Goal: Information Seeking & Learning: Learn about a topic

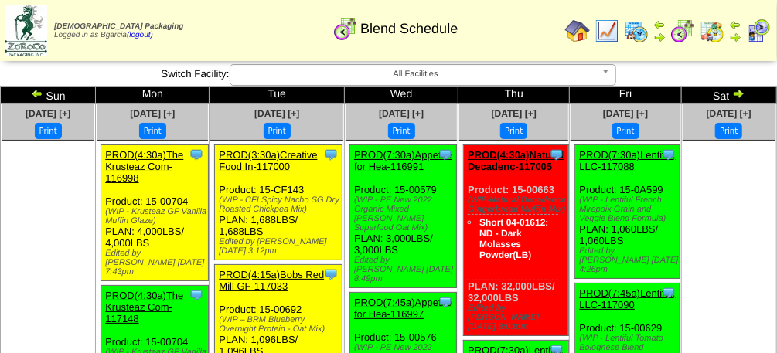
click at [684, 35] on img at bounding box center [683, 31] width 25 height 25
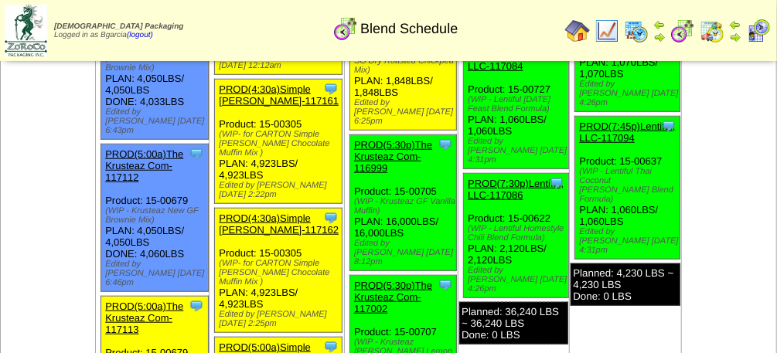
scroll to position [434, 0]
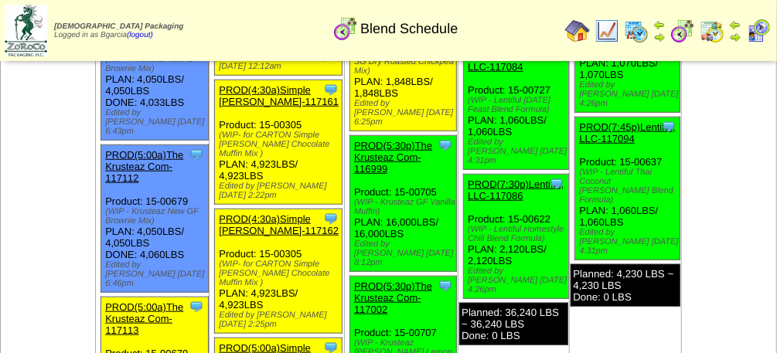
click at [180, 149] on link "PROD(5:00a)The Krusteaz Com-117112" at bounding box center [144, 166] width 78 height 35
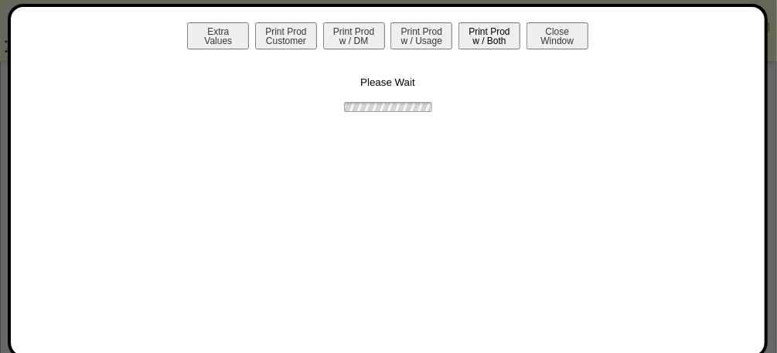
click at [486, 41] on button "Print Prod w / Both" at bounding box center [490, 35] width 62 height 27
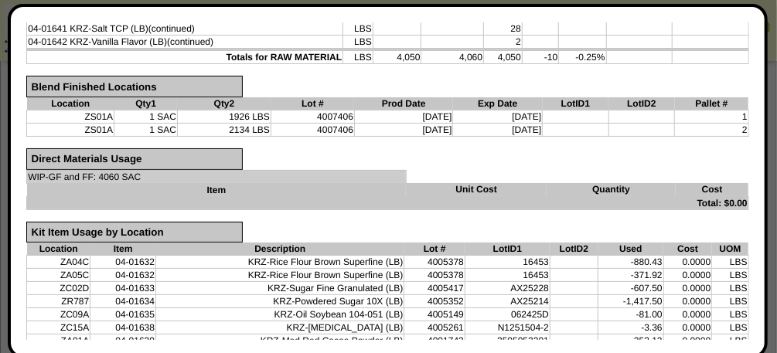
scroll to position [464, 0]
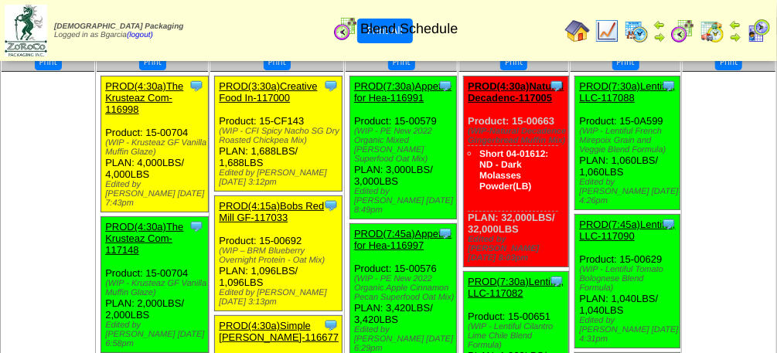
scroll to position [0, 0]
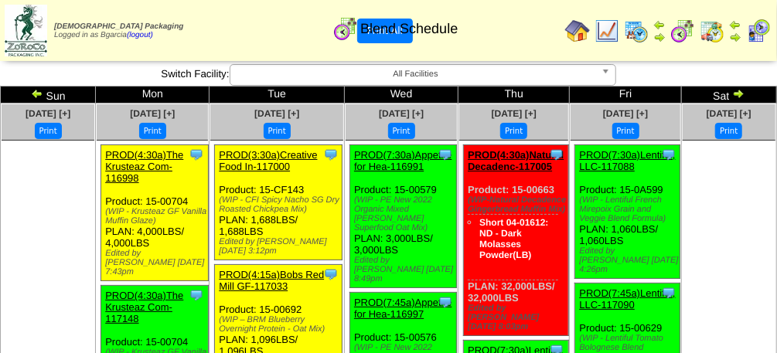
click at [43, 94] on img at bounding box center [37, 93] width 12 height 12
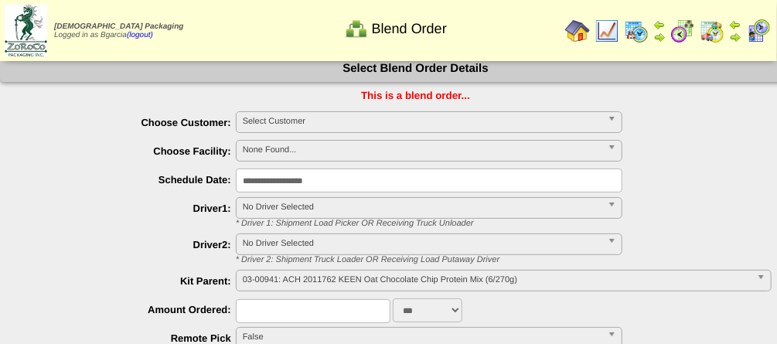
scroll to position [8, 0]
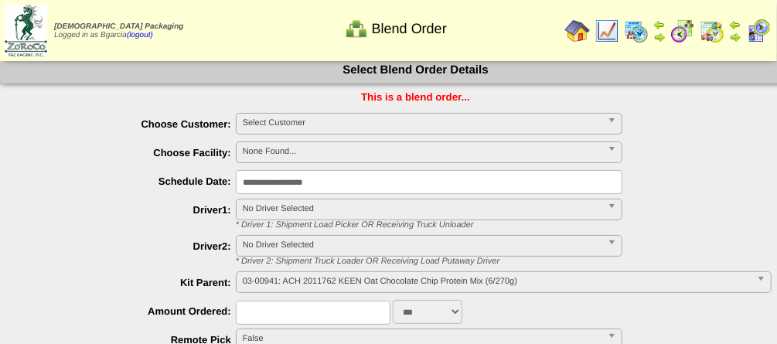
click at [501, 174] on input "**********" at bounding box center [429, 182] width 387 height 24
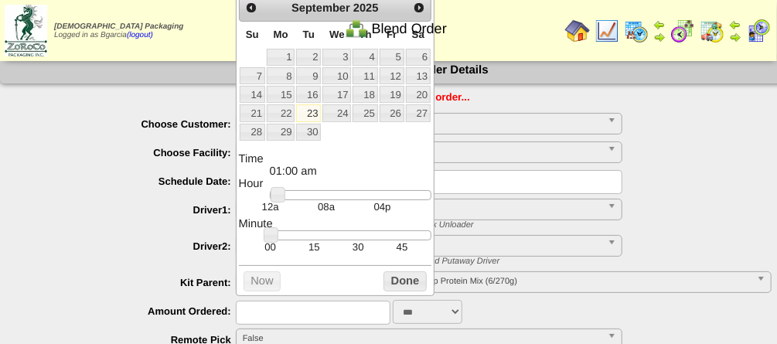
click at [674, 150] on div "**********" at bounding box center [431, 154] width 800 height 24
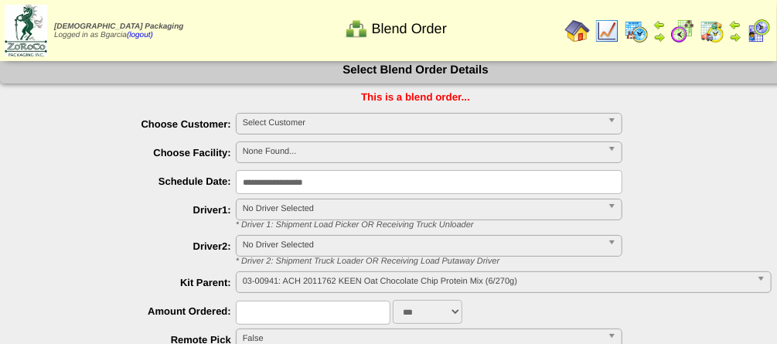
click at [722, 34] on img at bounding box center [712, 31] width 25 height 25
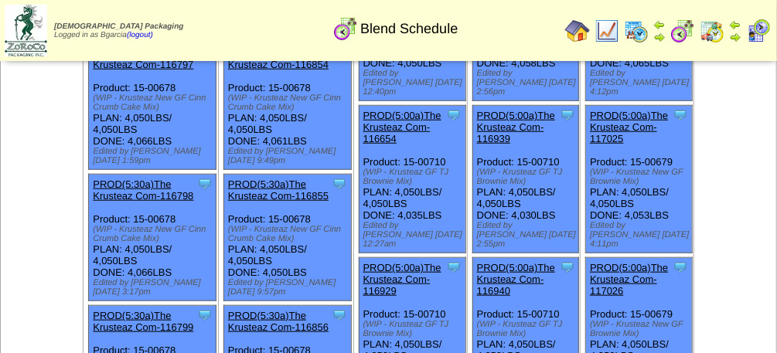
scroll to position [510, 0]
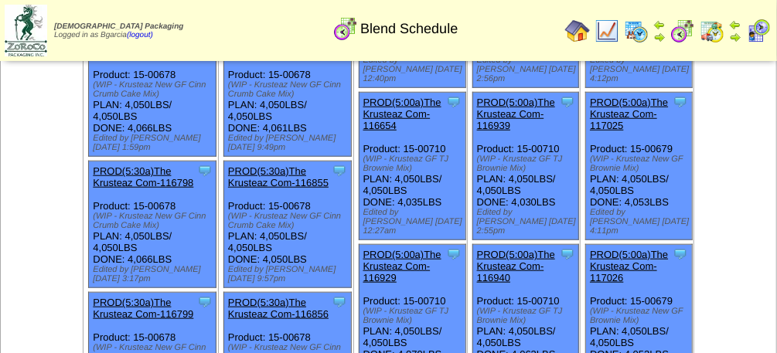
click at [605, 249] on link "PROD(5:00a)The Krusteaz Com-117026" at bounding box center [629, 266] width 78 height 35
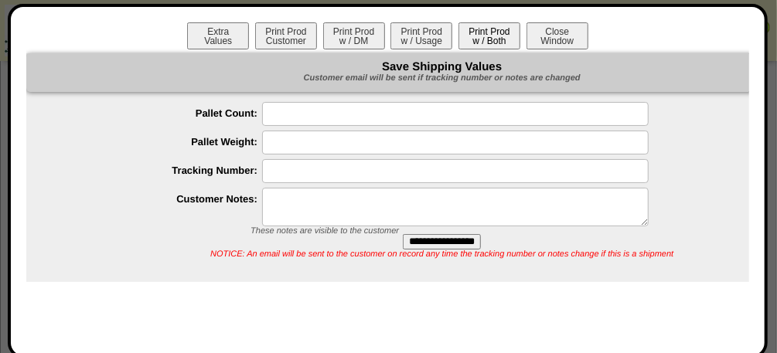
click at [459, 31] on button "Print Prod w / Both" at bounding box center [490, 35] width 62 height 27
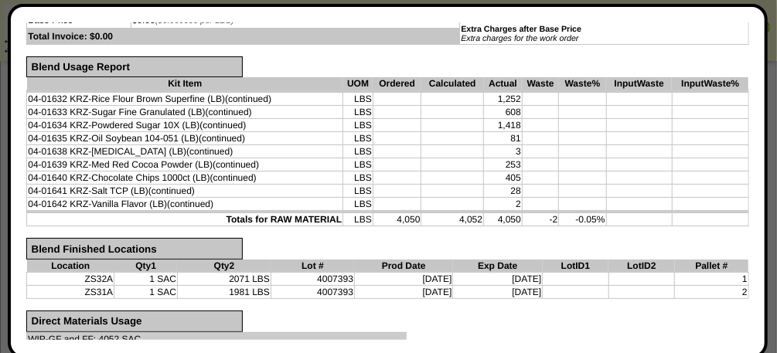
scroll to position [476, 0]
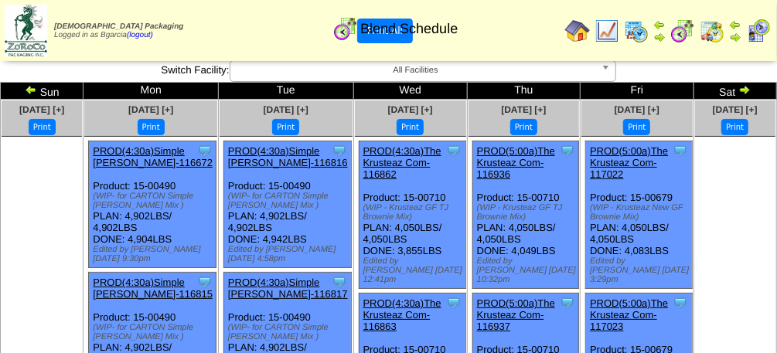
scroll to position [0, 0]
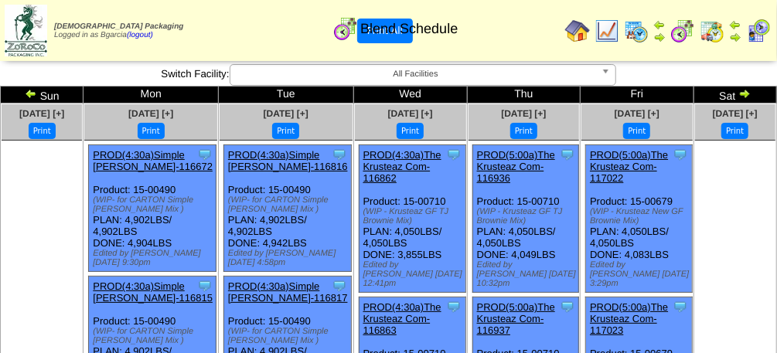
click at [619, 153] on link "PROD(5:00a)The Krusteaz Com-117022" at bounding box center [629, 166] width 78 height 35
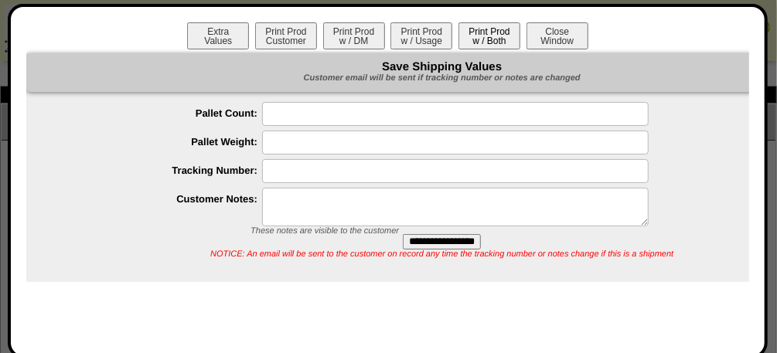
click at [486, 44] on button "Print Prod w / Both" at bounding box center [490, 35] width 62 height 27
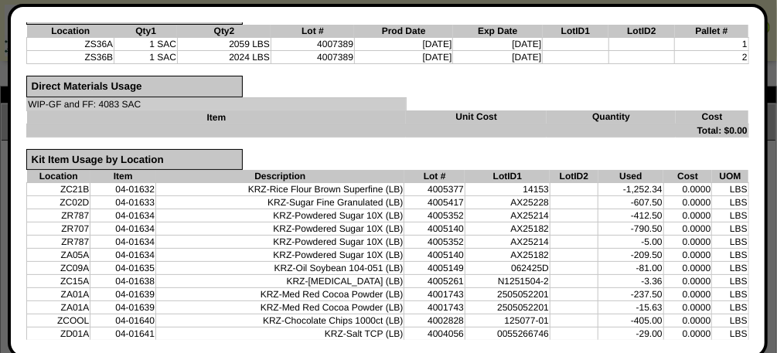
scroll to position [477, 0]
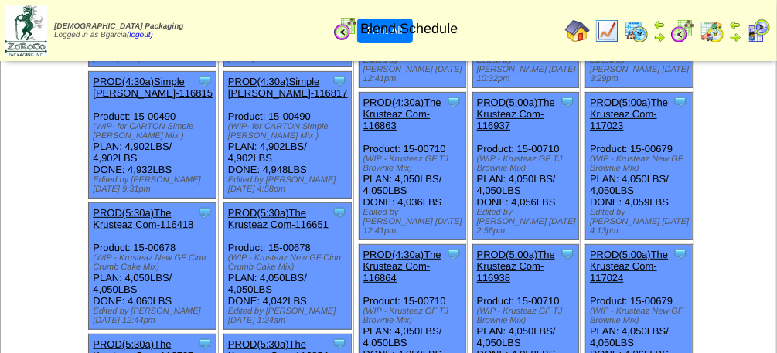
scroll to position [230, 0]
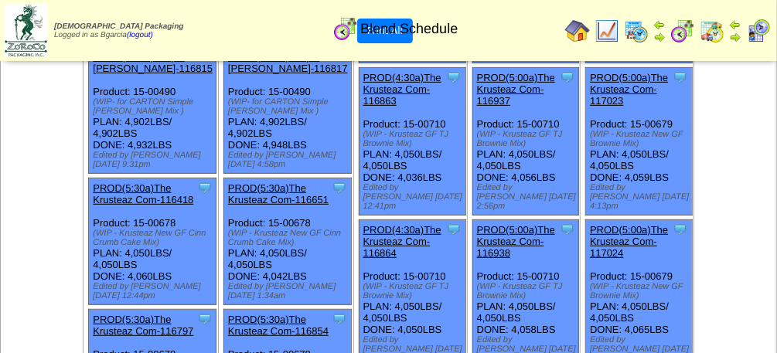
click at [596, 77] on link "PROD(5:00a)The Krusteaz Com-117023" at bounding box center [629, 89] width 78 height 35
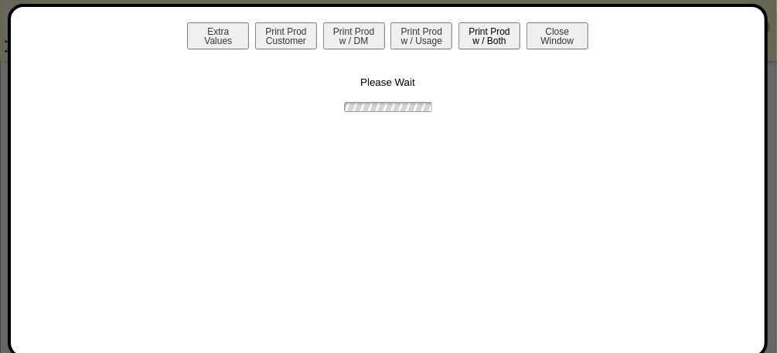
click at [483, 42] on button "Print Prod w / Both" at bounding box center [490, 35] width 62 height 27
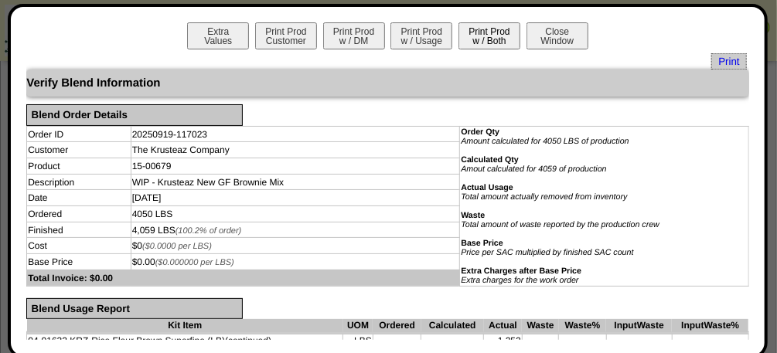
click at [483, 42] on button "Print Prod w / Both" at bounding box center [490, 35] width 62 height 27
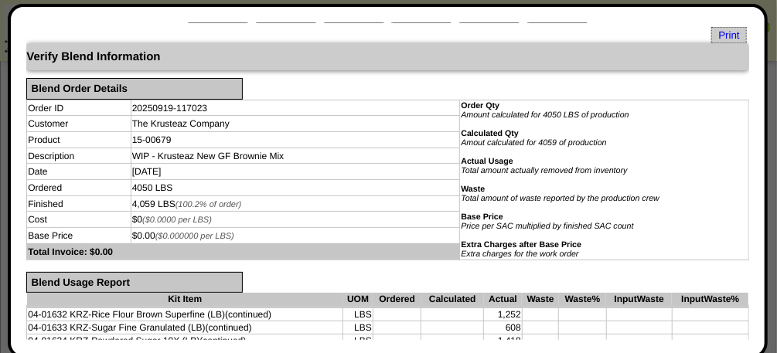
scroll to position [0, 0]
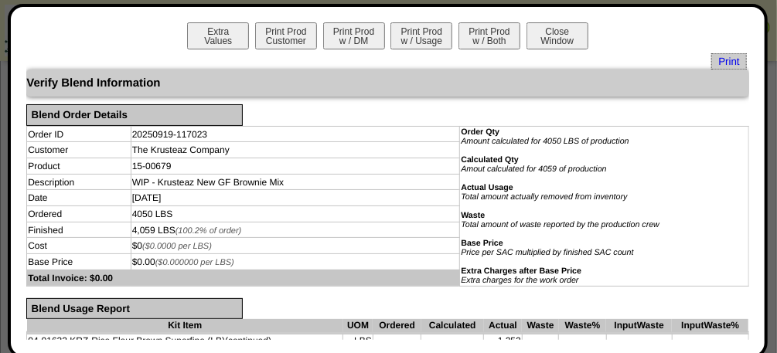
click at [560, 46] on button "Close Window" at bounding box center [558, 35] width 62 height 27
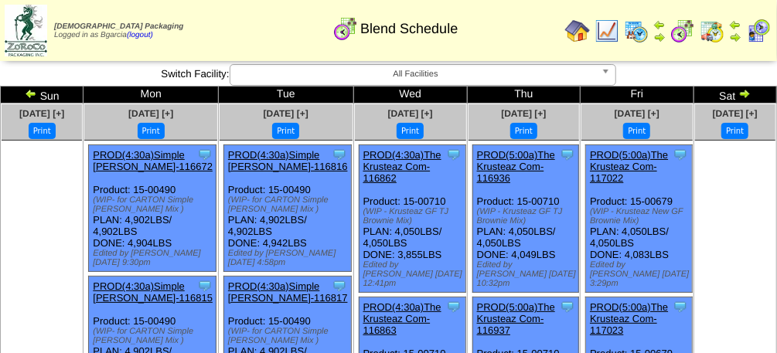
click at [629, 312] on link "PROD(5:00a)The Krusteaz Com-117023" at bounding box center [629, 319] width 78 height 35
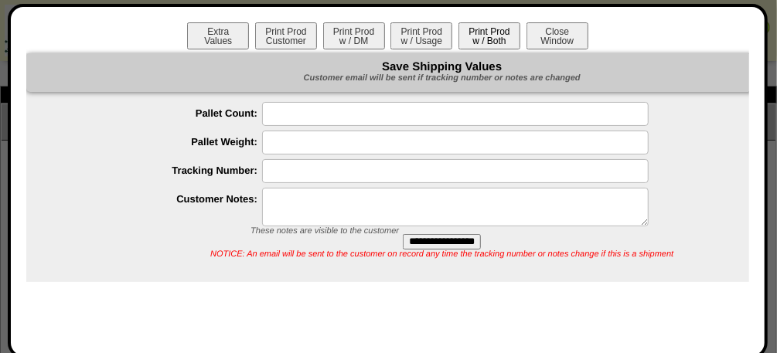
click at [476, 46] on button "Print Prod w / Both" at bounding box center [490, 35] width 62 height 27
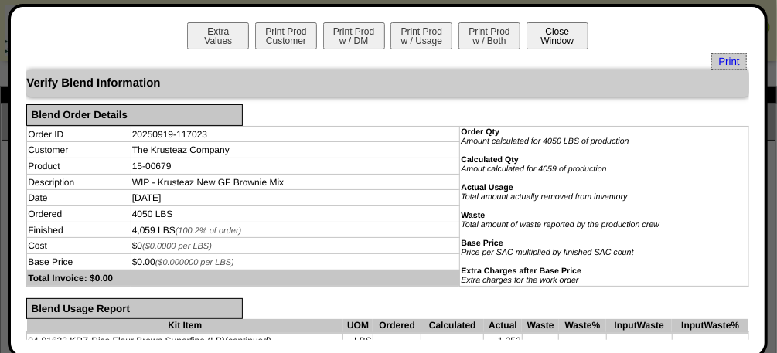
click at [541, 28] on button "Close Window" at bounding box center [558, 35] width 62 height 27
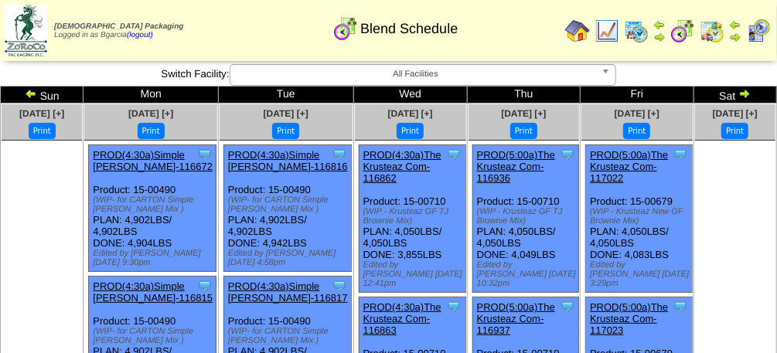
click at [39, 38] on img at bounding box center [26, 31] width 43 height 52
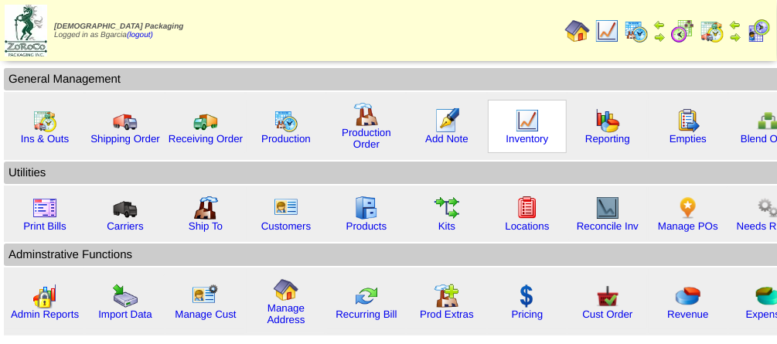
click at [518, 123] on img at bounding box center [527, 120] width 25 height 25
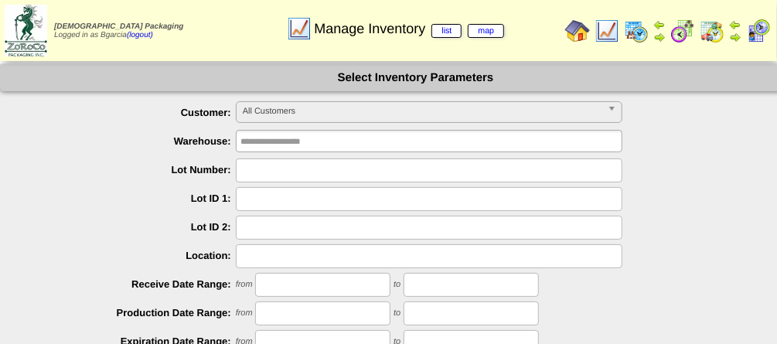
click at [46, 42] on img at bounding box center [26, 31] width 43 height 52
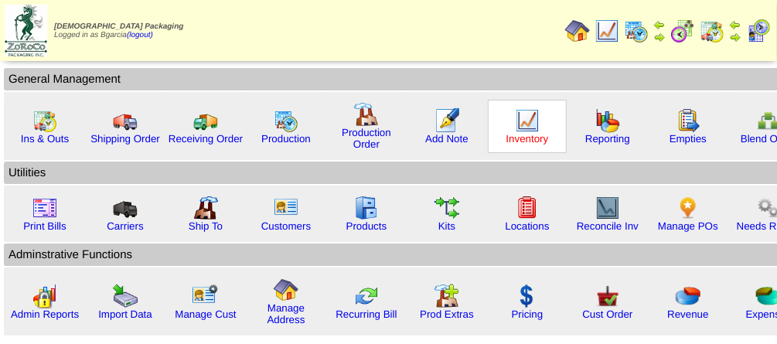
click at [517, 133] on link "Inventory" at bounding box center [528, 139] width 43 height 12
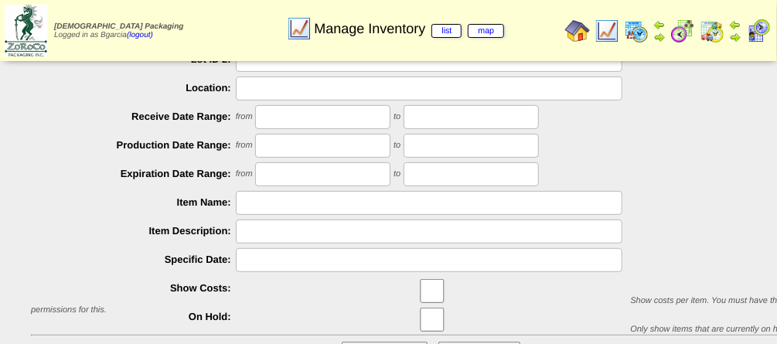
scroll to position [299, 0]
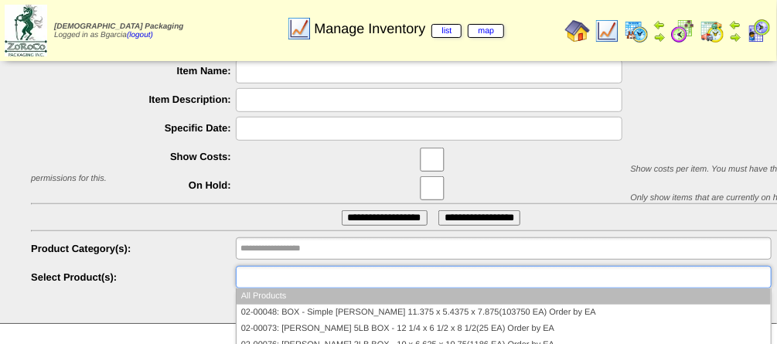
click at [326, 268] on input "text" at bounding box center [290, 277] width 99 height 19
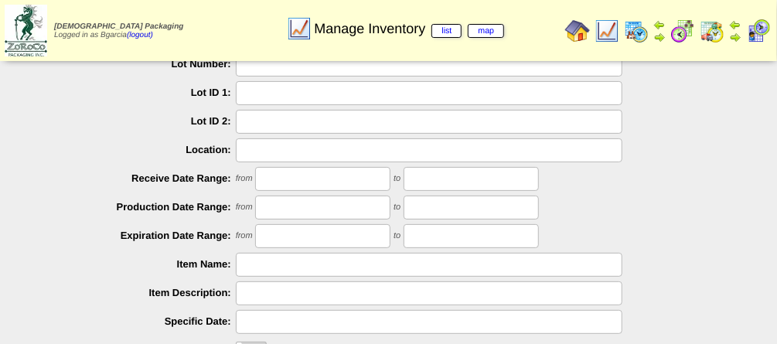
scroll to position [103, 0]
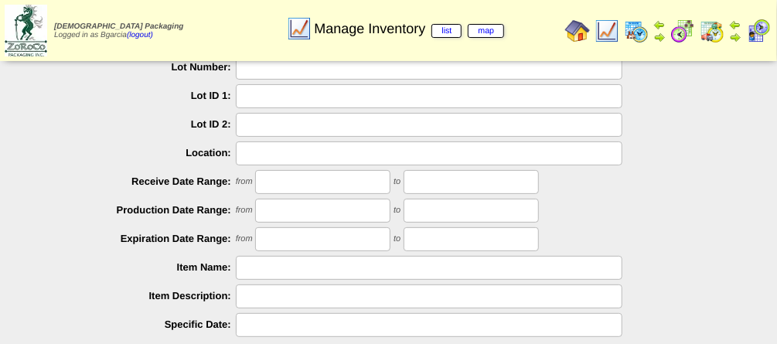
type input "**********"
click at [20, 38] on img at bounding box center [26, 31] width 43 height 52
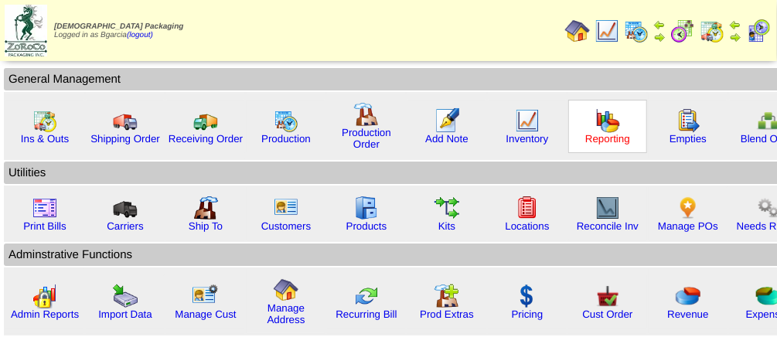
click at [604, 133] on link "Reporting" at bounding box center [607, 139] width 45 height 12
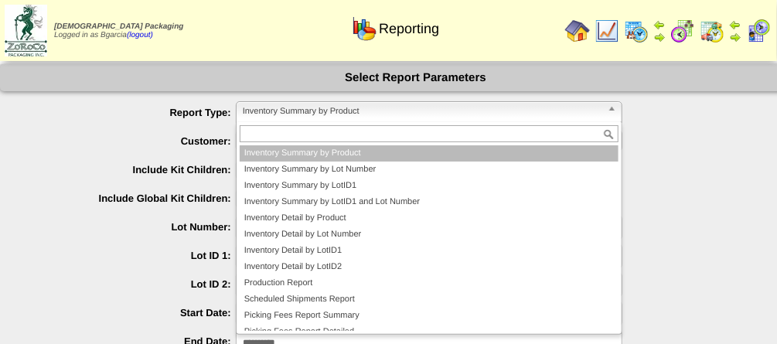
click at [374, 113] on span "Inventory Summary by Product" at bounding box center [422, 111] width 359 height 19
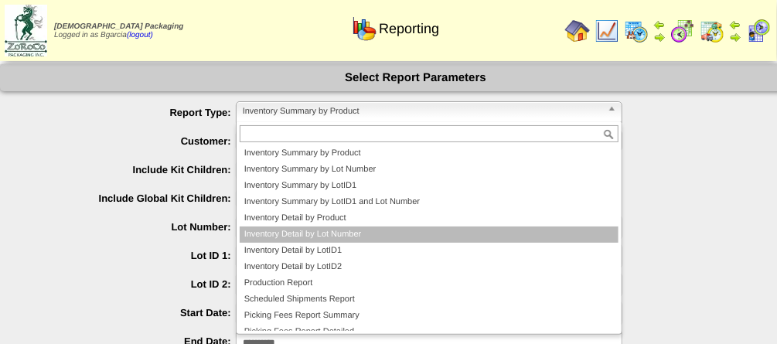
click at [361, 233] on li "Inventory Detail by Lot Number" at bounding box center [429, 235] width 379 height 16
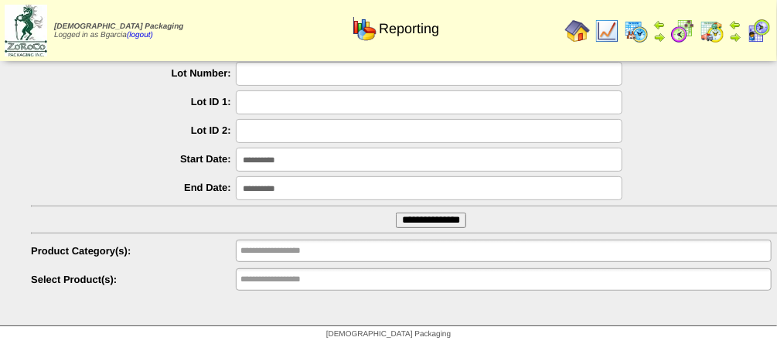
scroll to position [156, 0]
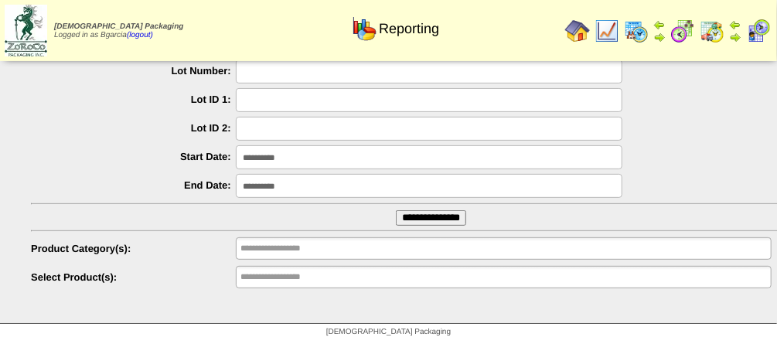
click at [309, 164] on input "**********" at bounding box center [429, 157] width 387 height 24
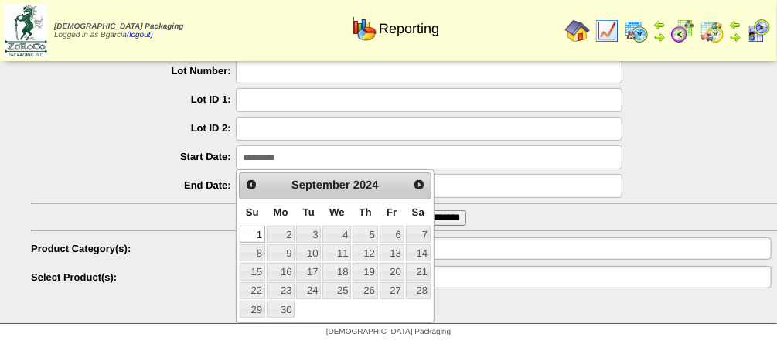
type input "**********"
click at [307, 65] on div "[DEMOGRAPHIC_DATA] Packaging Logged in as Bgarcia (logout) Print All" at bounding box center [388, 33] width 777 height 67
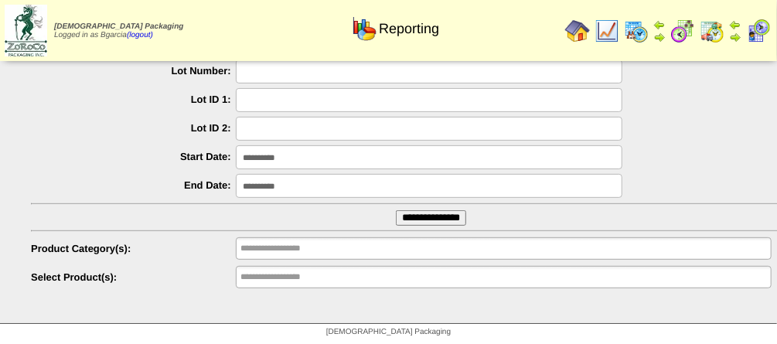
click at [303, 80] on input "text" at bounding box center [429, 72] width 387 height 24
type input "*******"
click at [396, 210] on input "**********" at bounding box center [431, 217] width 70 height 15
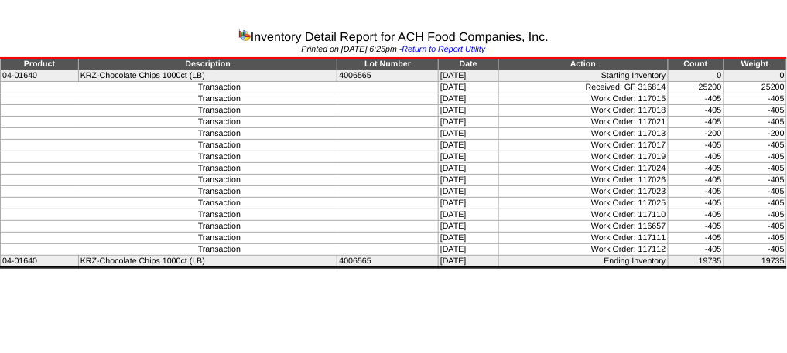
click at [439, 84] on td "[DATE]" at bounding box center [469, 88] width 60 height 12
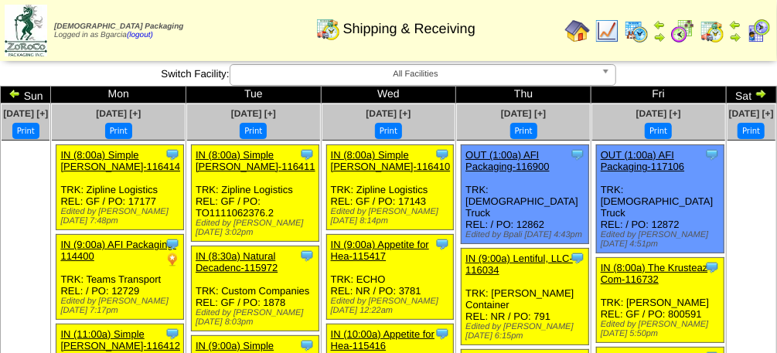
click at [21, 90] on img at bounding box center [15, 93] width 12 height 12
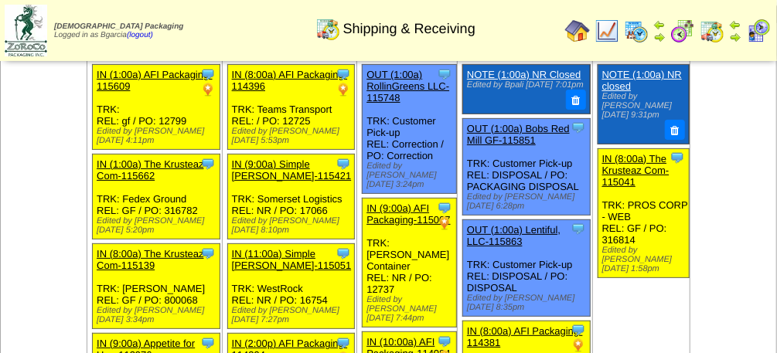
scroll to position [84, 0]
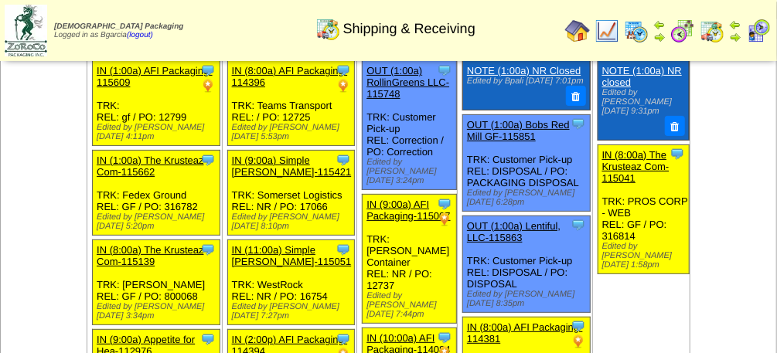
click at [602, 150] on link "IN (8:00a) The Krusteaz Com-115041" at bounding box center [635, 166] width 67 height 35
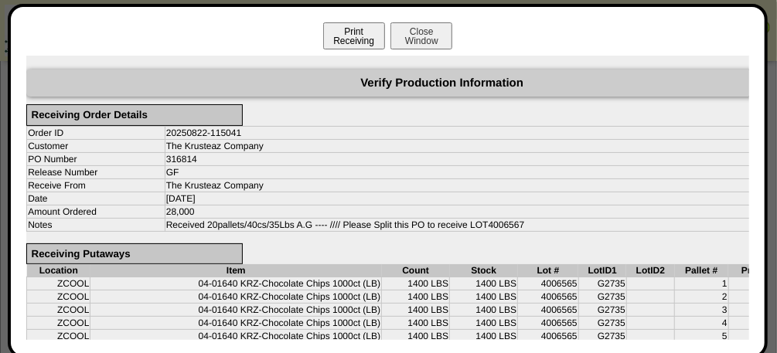
click at [357, 39] on button "Print Receiving" at bounding box center [354, 35] width 62 height 27
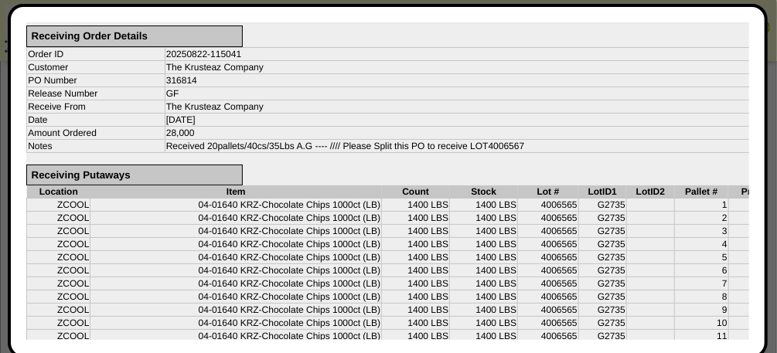
scroll to position [0, 0]
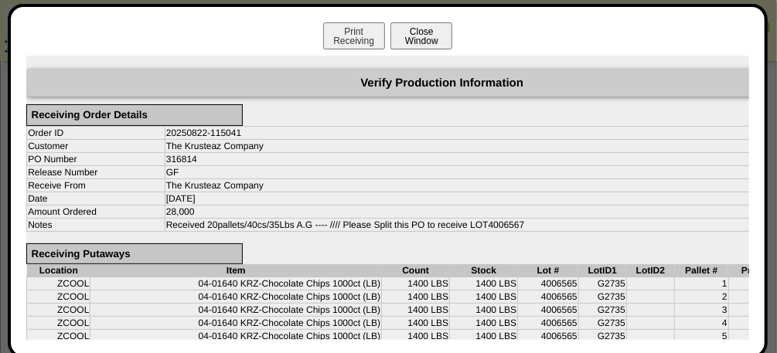
click at [431, 46] on button "Close Window" at bounding box center [422, 35] width 62 height 27
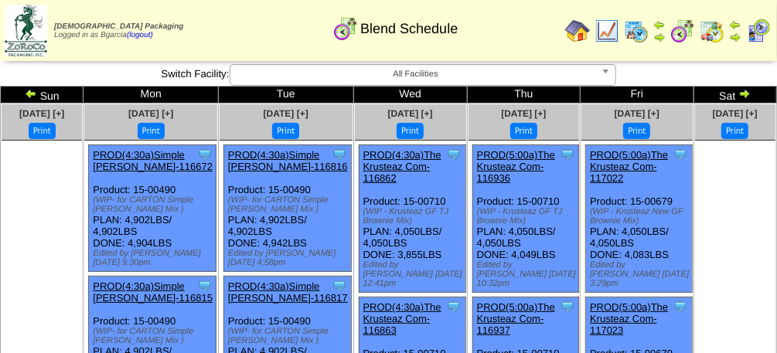
click at [592, 157] on link "PROD(5:00a)The Krusteaz Com-117022" at bounding box center [629, 166] width 78 height 35
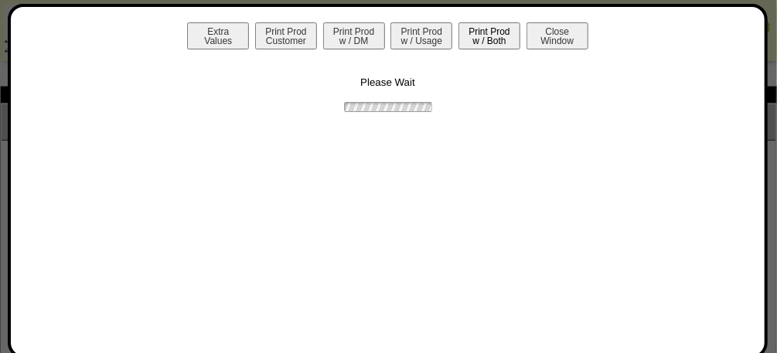
click at [503, 35] on button "Print Prod w / Both" at bounding box center [490, 35] width 62 height 27
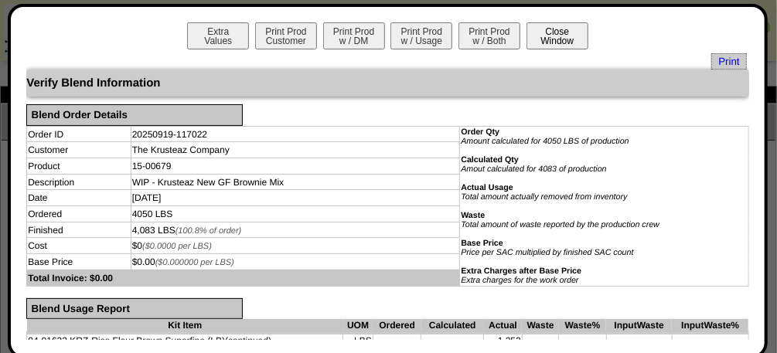
click at [560, 25] on button "Close Window" at bounding box center [558, 35] width 62 height 27
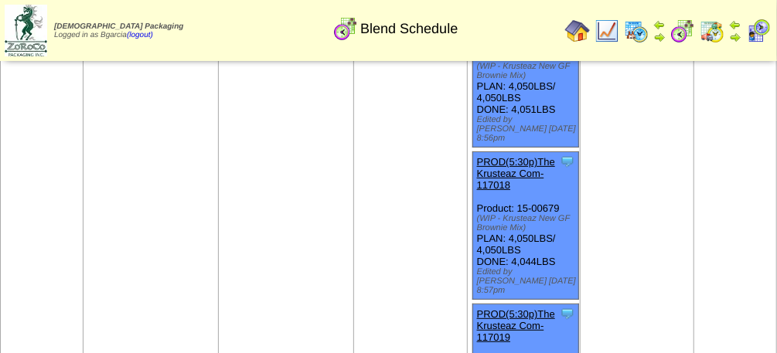
scroll to position [4821, 0]
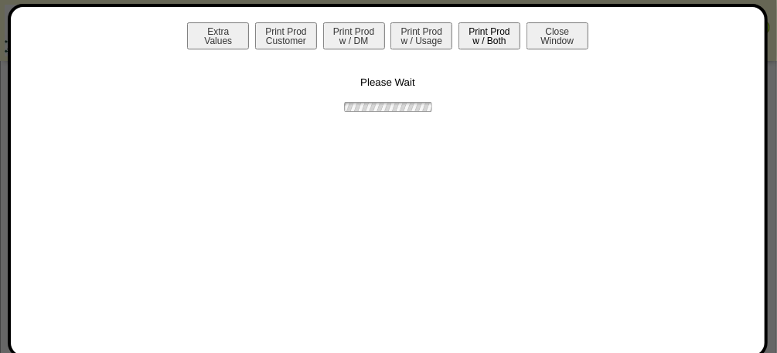
click at [498, 27] on button "Print Prod w / Both" at bounding box center [490, 35] width 62 height 27
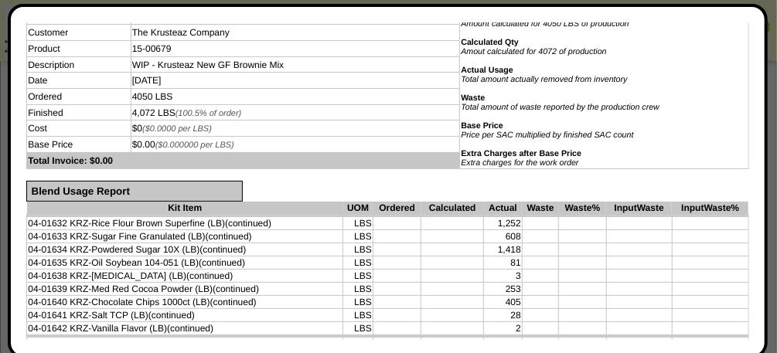
scroll to position [0, 0]
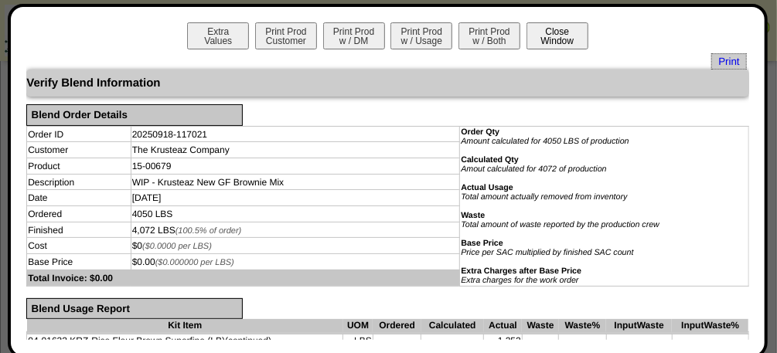
click at [557, 22] on button "Close Window" at bounding box center [558, 35] width 62 height 27
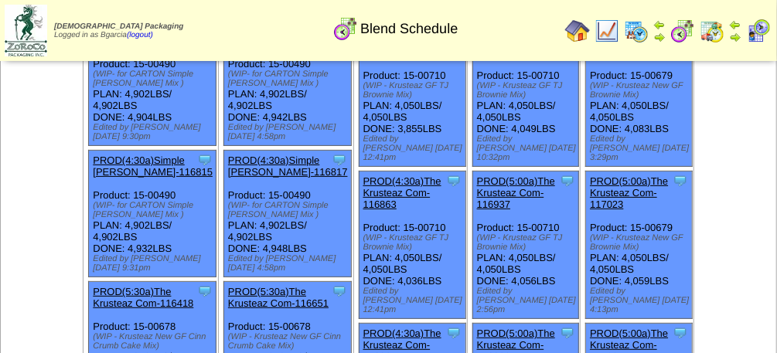
scroll to position [52, 0]
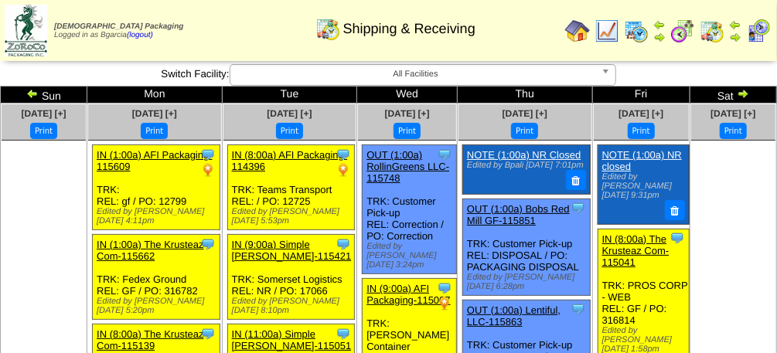
click at [18, 47] on img at bounding box center [26, 31] width 43 height 52
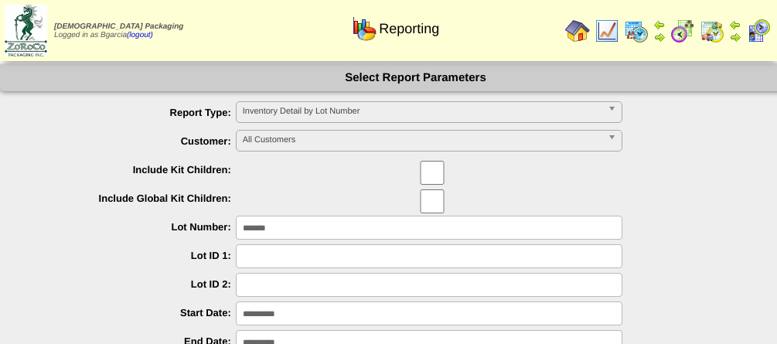
scroll to position [156, 0]
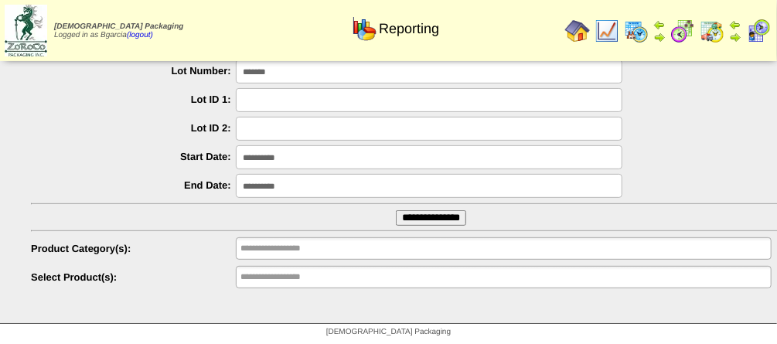
click at [16, 34] on img at bounding box center [26, 31] width 43 height 52
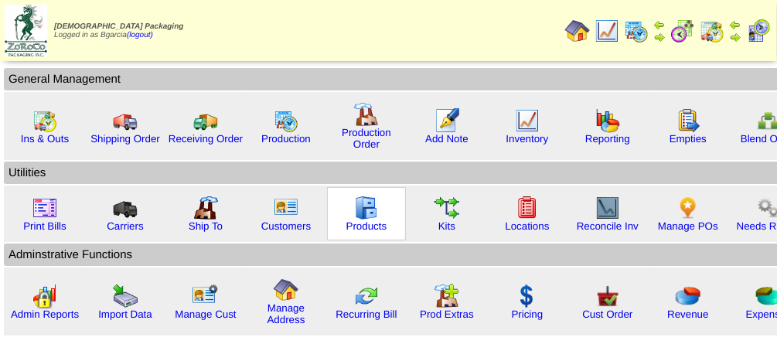
click at [360, 197] on img at bounding box center [366, 208] width 25 height 25
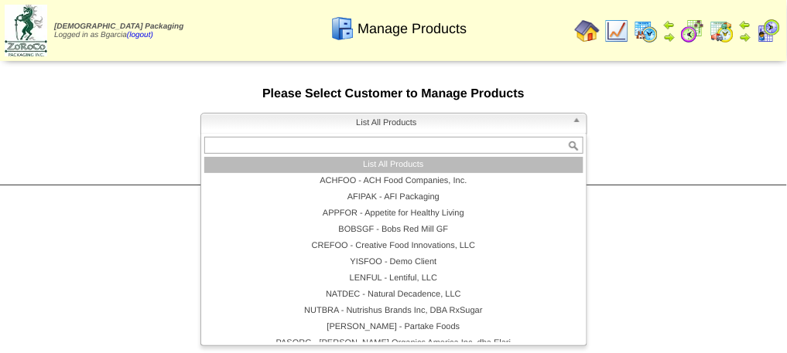
click at [418, 131] on span "List All Products" at bounding box center [386, 123] width 359 height 19
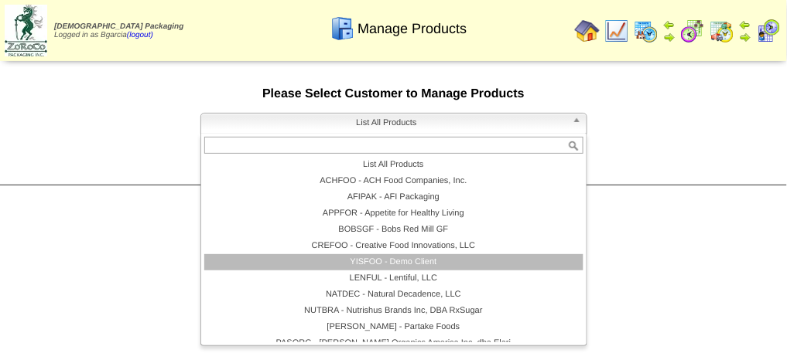
scroll to position [90, 0]
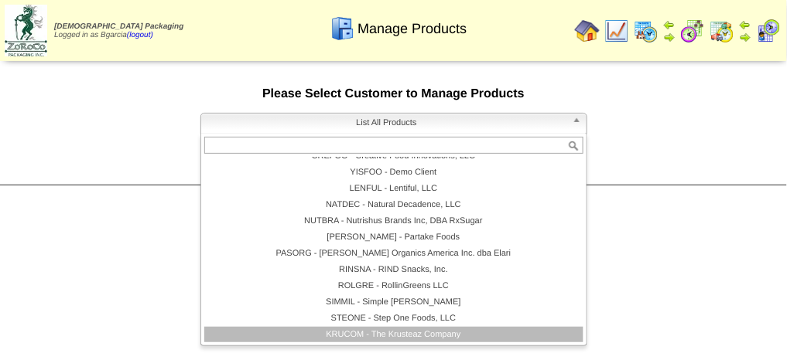
click at [391, 330] on li "KRUCOM - The Krusteaz Company" at bounding box center [393, 335] width 379 height 16
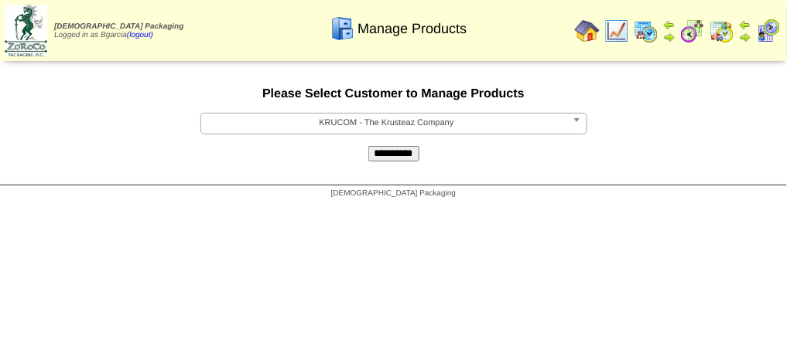
click at [387, 162] on input "**********" at bounding box center [393, 153] width 51 height 15
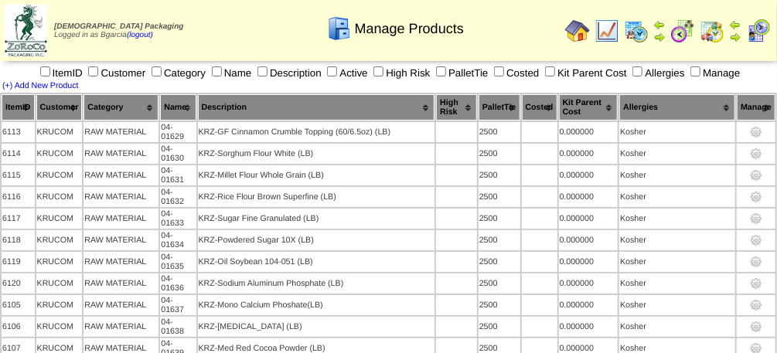
click at [682, 69] on label "Allergies" at bounding box center [657, 73] width 55 height 12
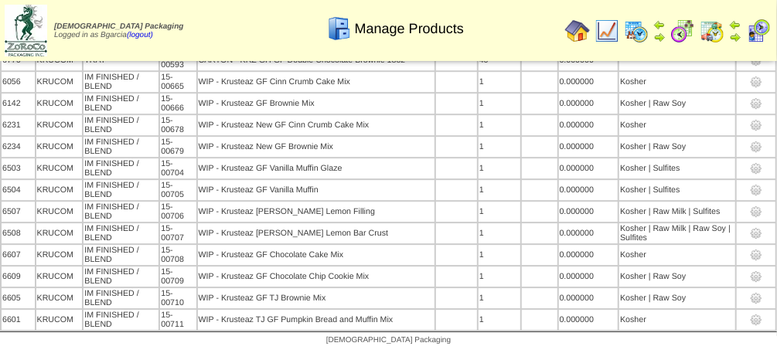
scroll to position [1834, 0]
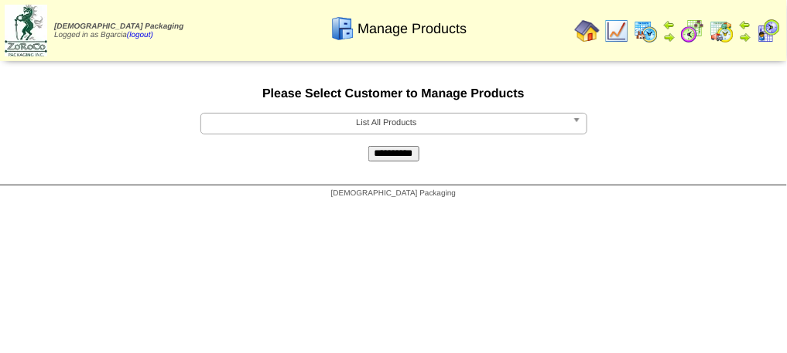
click at [621, 29] on div "Manage Products" at bounding box center [398, 23] width 449 height 43
click at [627, 38] on img at bounding box center [616, 31] width 25 height 25
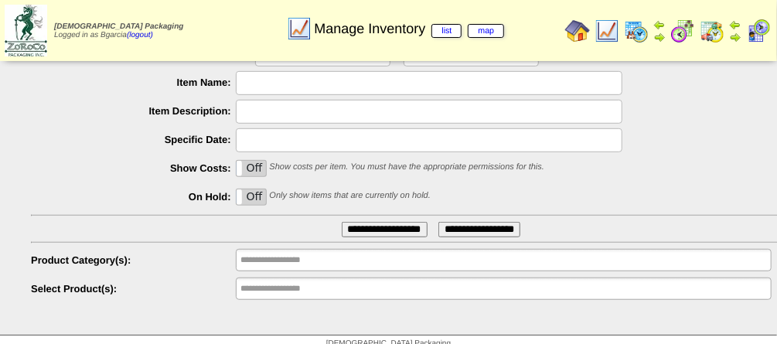
scroll to position [299, 0]
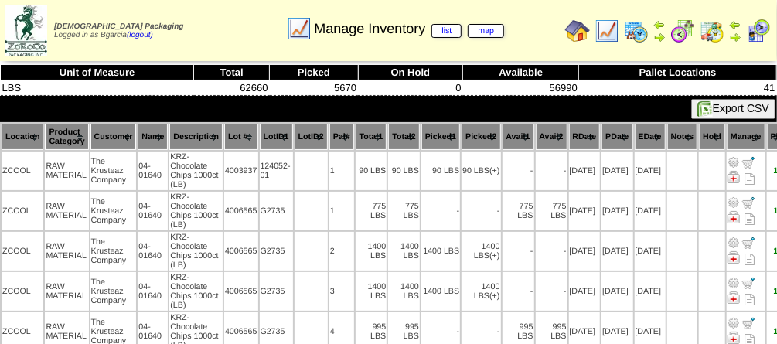
click at [236, 135] on th "Lot #" at bounding box center [241, 137] width 34 height 26
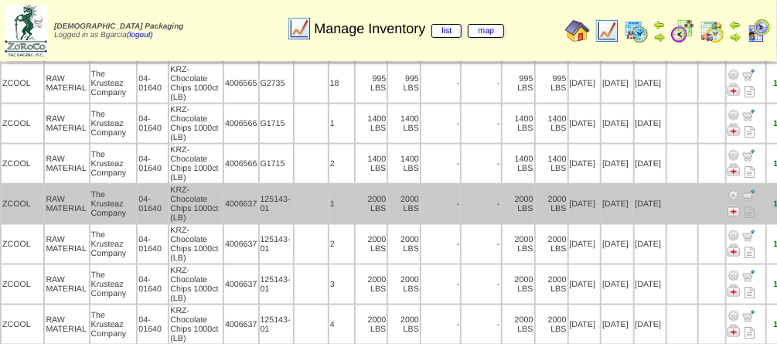
scroll to position [812, 0]
drag, startPoint x: 263, startPoint y: 217, endPoint x: 254, endPoint y: 207, distance: 12.6
click at [260, 207] on td "125143-01" at bounding box center [276, 203] width 33 height 39
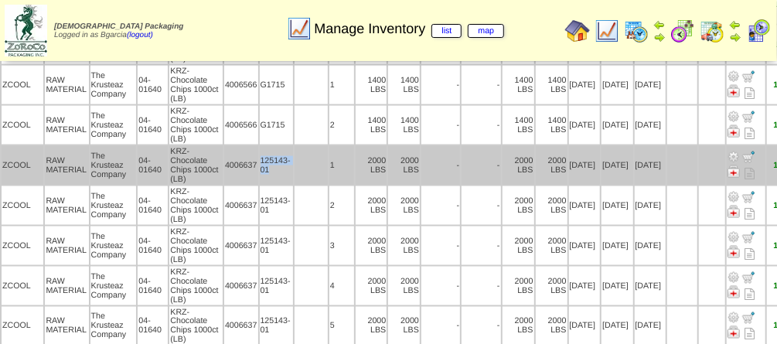
scroll to position [861, 0]
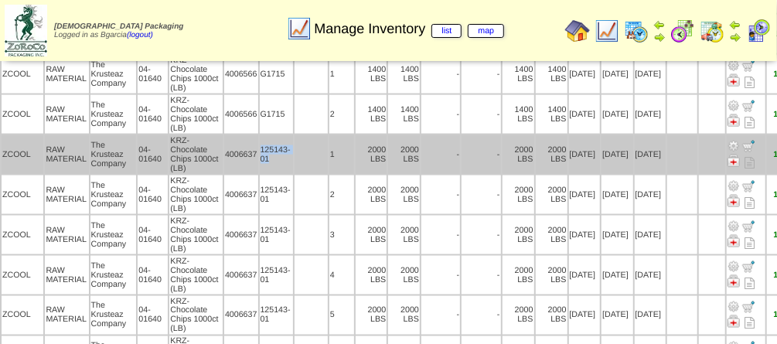
click at [261, 174] on td "125143-01" at bounding box center [276, 154] width 33 height 39
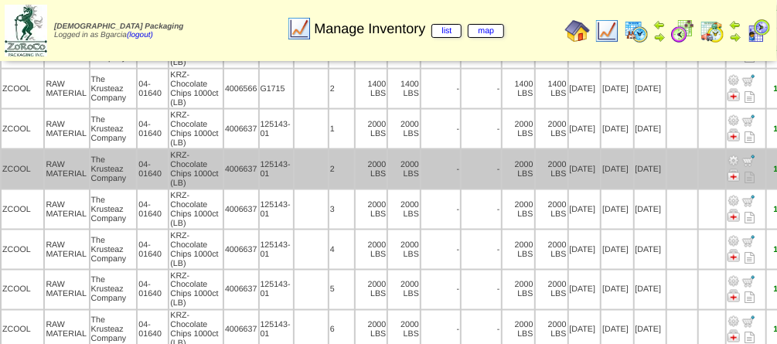
scroll to position [852, 0]
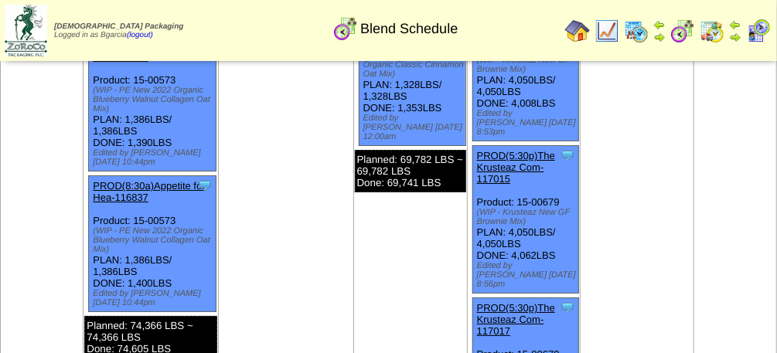
scroll to position [4524, 0]
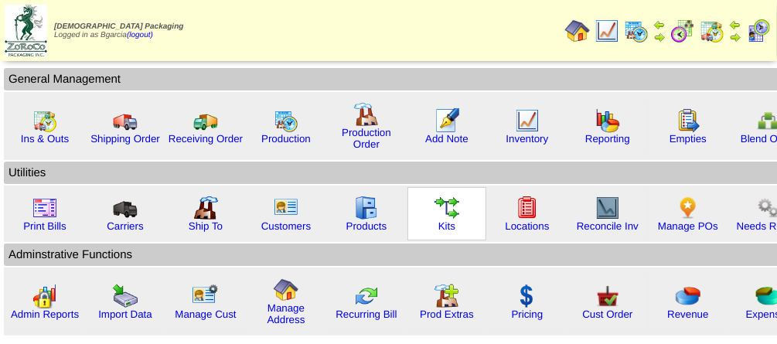
click at [441, 209] on img at bounding box center [447, 208] width 25 height 25
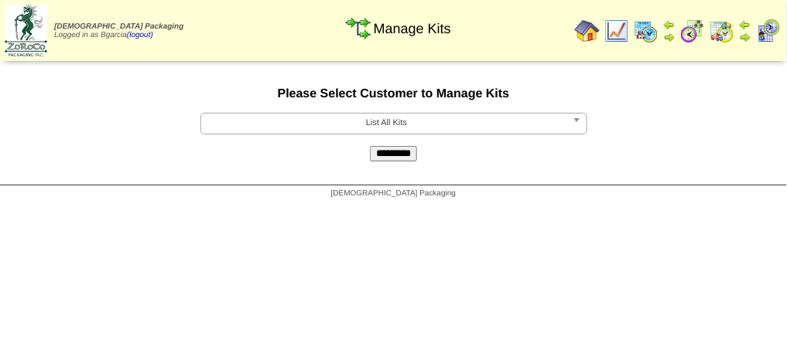
click at [17, 26] on img at bounding box center [26, 31] width 43 height 52
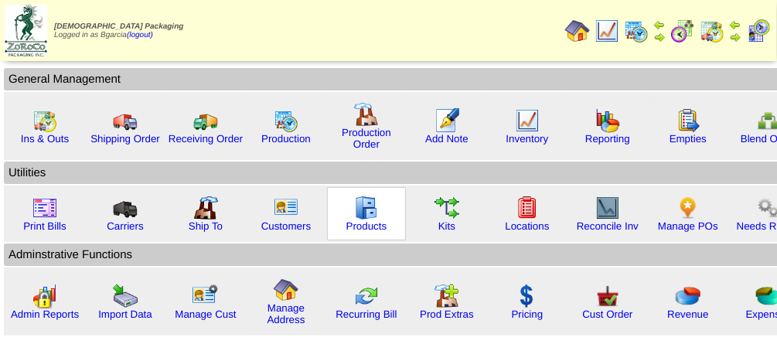
click at [354, 203] on img at bounding box center [366, 208] width 25 height 25
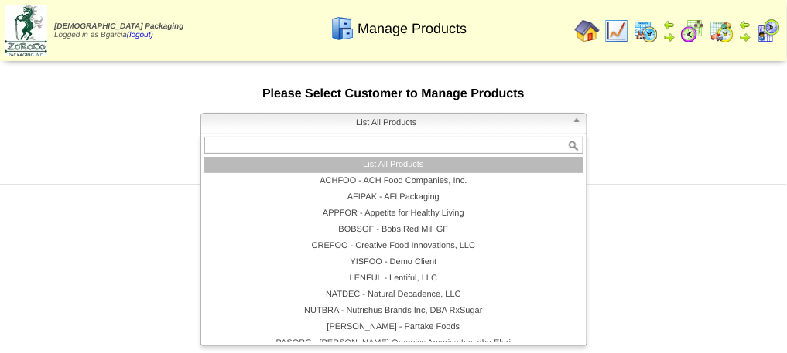
click at [404, 128] on span "List All Products" at bounding box center [386, 123] width 359 height 19
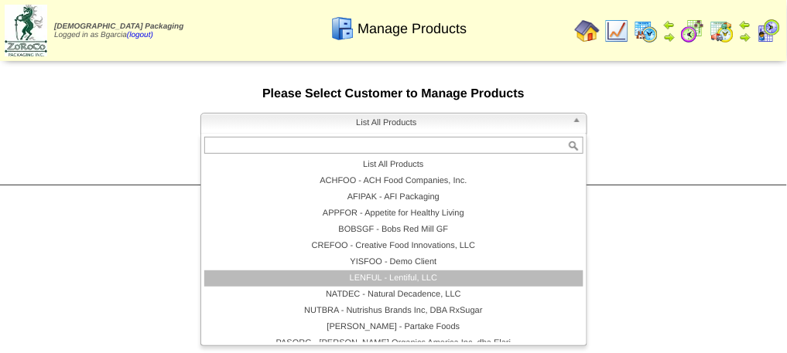
scroll to position [90, 0]
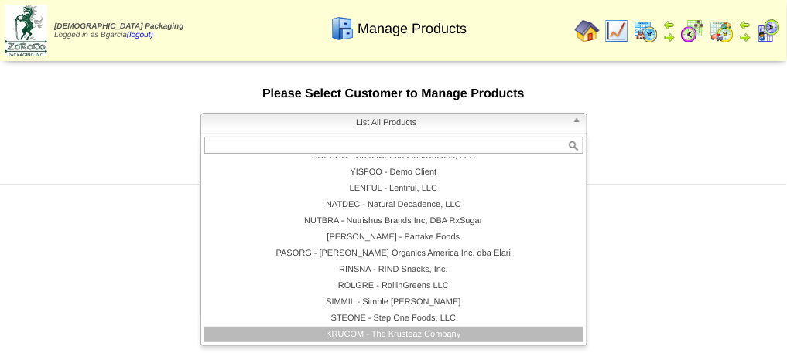
click at [404, 335] on li "KRUCOM - The Krusteaz Company" at bounding box center [393, 335] width 379 height 16
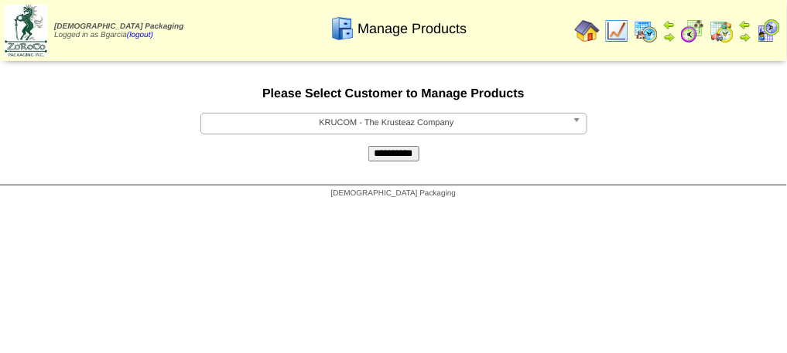
click at [415, 155] on input "**********" at bounding box center [393, 153] width 51 height 15
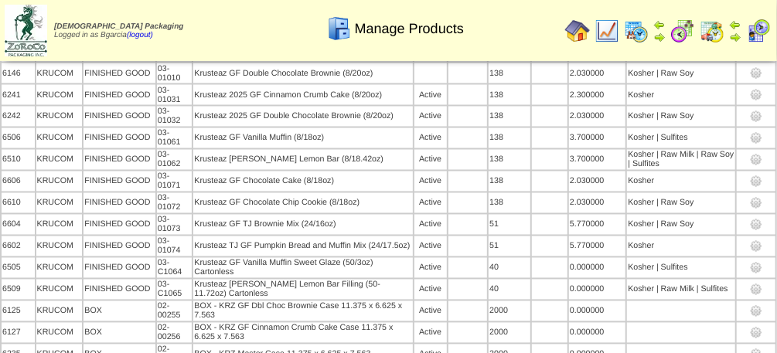
scroll to position [1054, 0]
click at [446, 110] on table "ItemID Customer Category Name Description Active High Risk PalletTie" at bounding box center [388, 71] width 777 height 2065
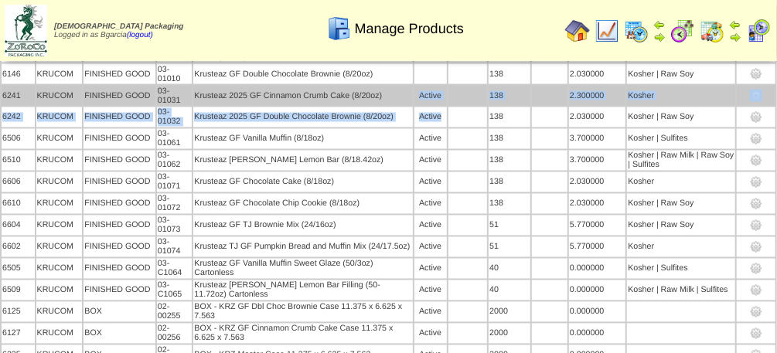
drag, startPoint x: 446, startPoint y: 110, endPoint x: 410, endPoint y: 103, distance: 37.0
click at [410, 103] on table "ItemID Customer Category Name Description Active High Risk PalletTie" at bounding box center [388, 71] width 777 height 2065
click at [410, 103] on td "Krusteaz 2025 GF Cinnamon Crumb Cake (8/20oz)" at bounding box center [302, 96] width 219 height 20
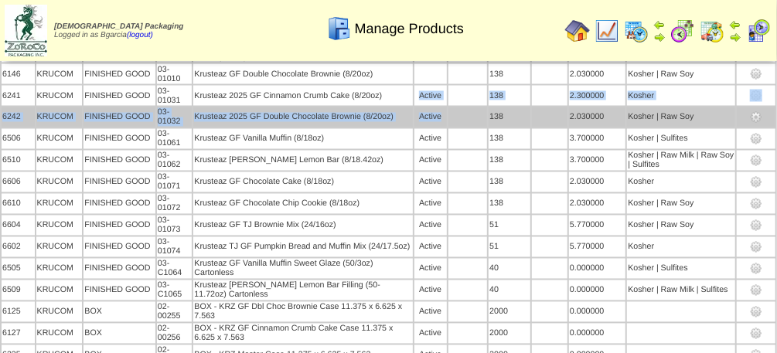
click at [178, 124] on td "03-01032" at bounding box center [175, 118] width 36 height 20
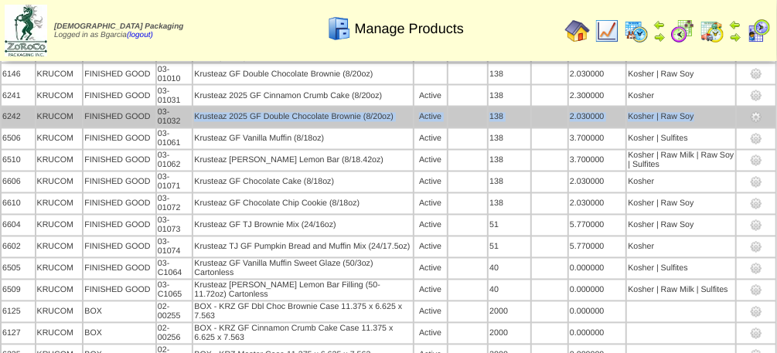
drag, startPoint x: 193, startPoint y: 121, endPoint x: 696, endPoint y: 119, distance: 503.5
click at [696, 119] on tr "6242 KRUCOM FINISHED GOOD 03-01032 Krusteaz 2025 GF Double Chocolate Brownie (8…" at bounding box center [389, 118] width 774 height 20
click at [696, 119] on td "Kosher | Raw Soy" at bounding box center [681, 118] width 108 height 20
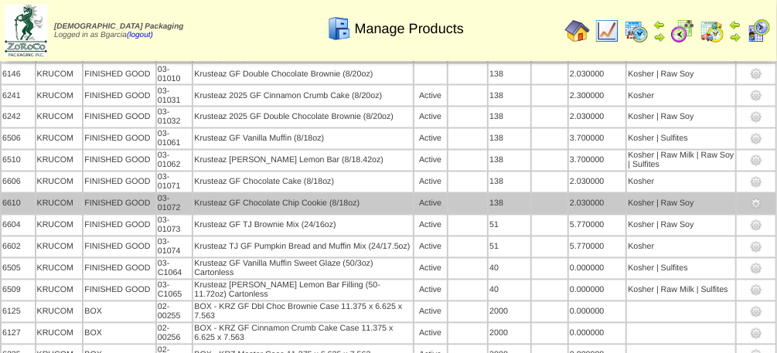
click at [334, 213] on td "Krusteaz GF Chocolate Chip Cookie (8/18oz)" at bounding box center [302, 204] width 219 height 20
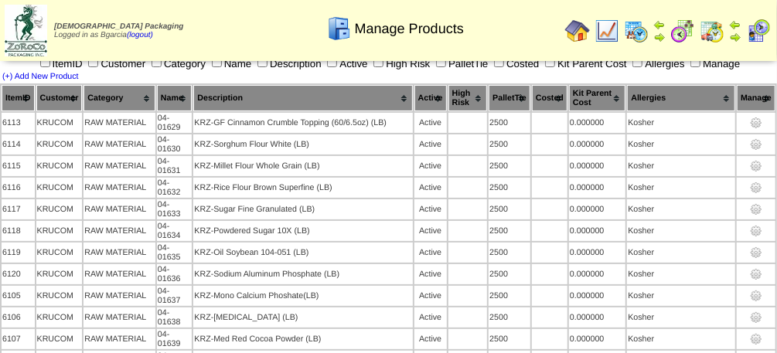
scroll to position [0, 0]
